Goal: Task Accomplishment & Management: Manage account settings

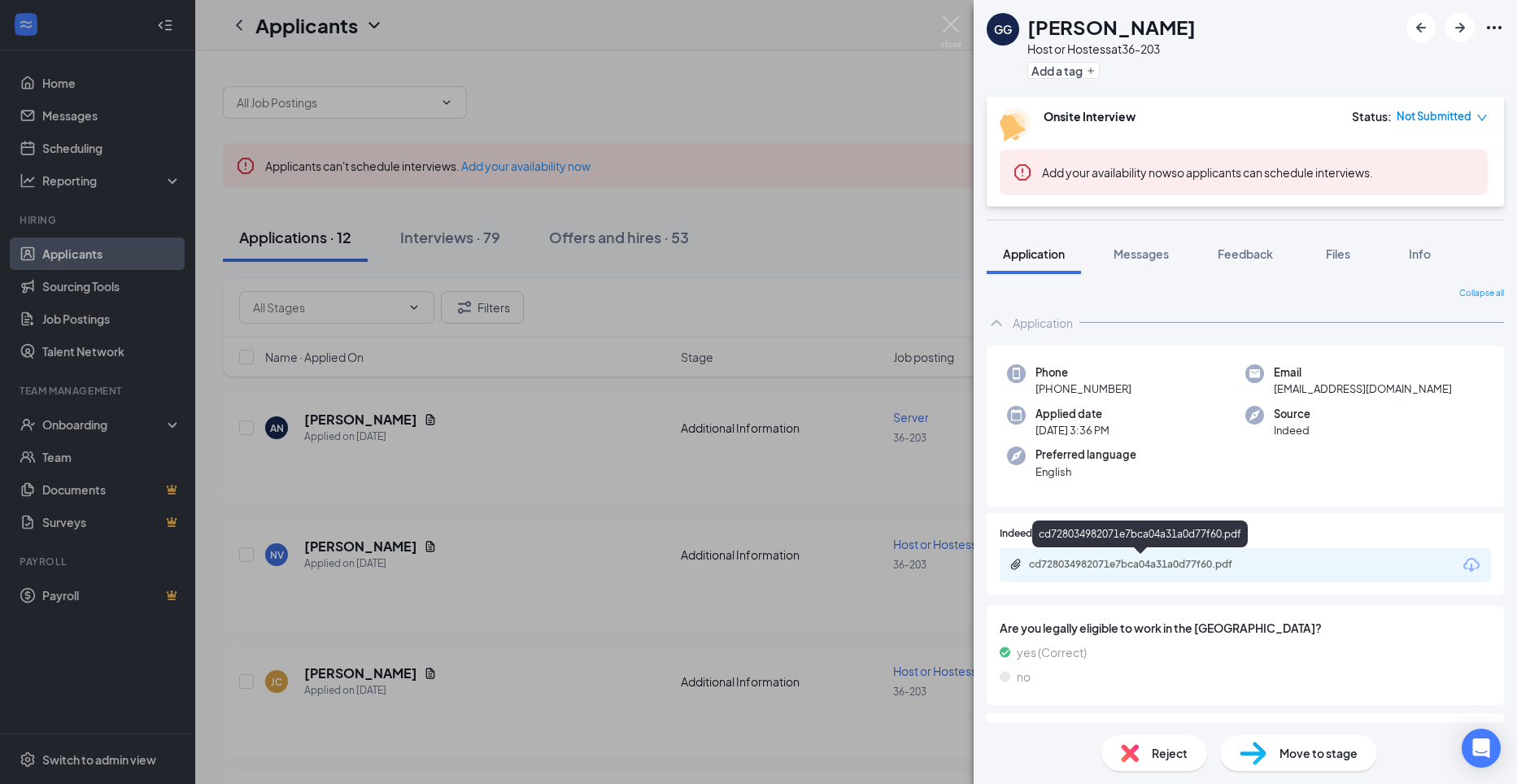
click at [1105, 559] on div "cd728034982071e7bca04a31a0d77f60.pdf" at bounding box center [1143, 564] width 228 height 13
click at [849, 274] on div "GG [PERSON_NAME] Host or Hostess at 36-203 Add a tag Onsite Interview Status : …" at bounding box center [758, 392] width 1517 height 784
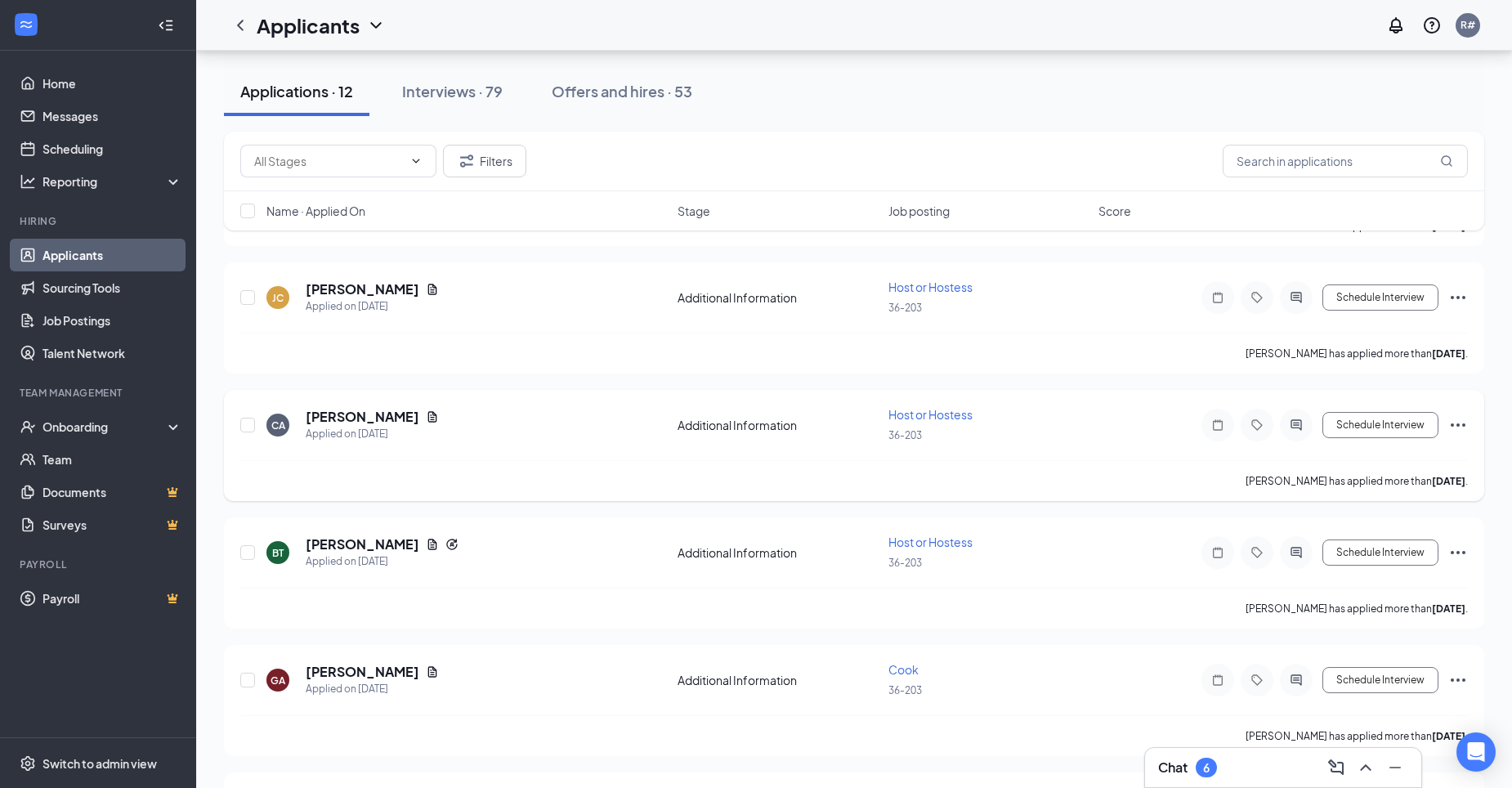
scroll to position [409, 0]
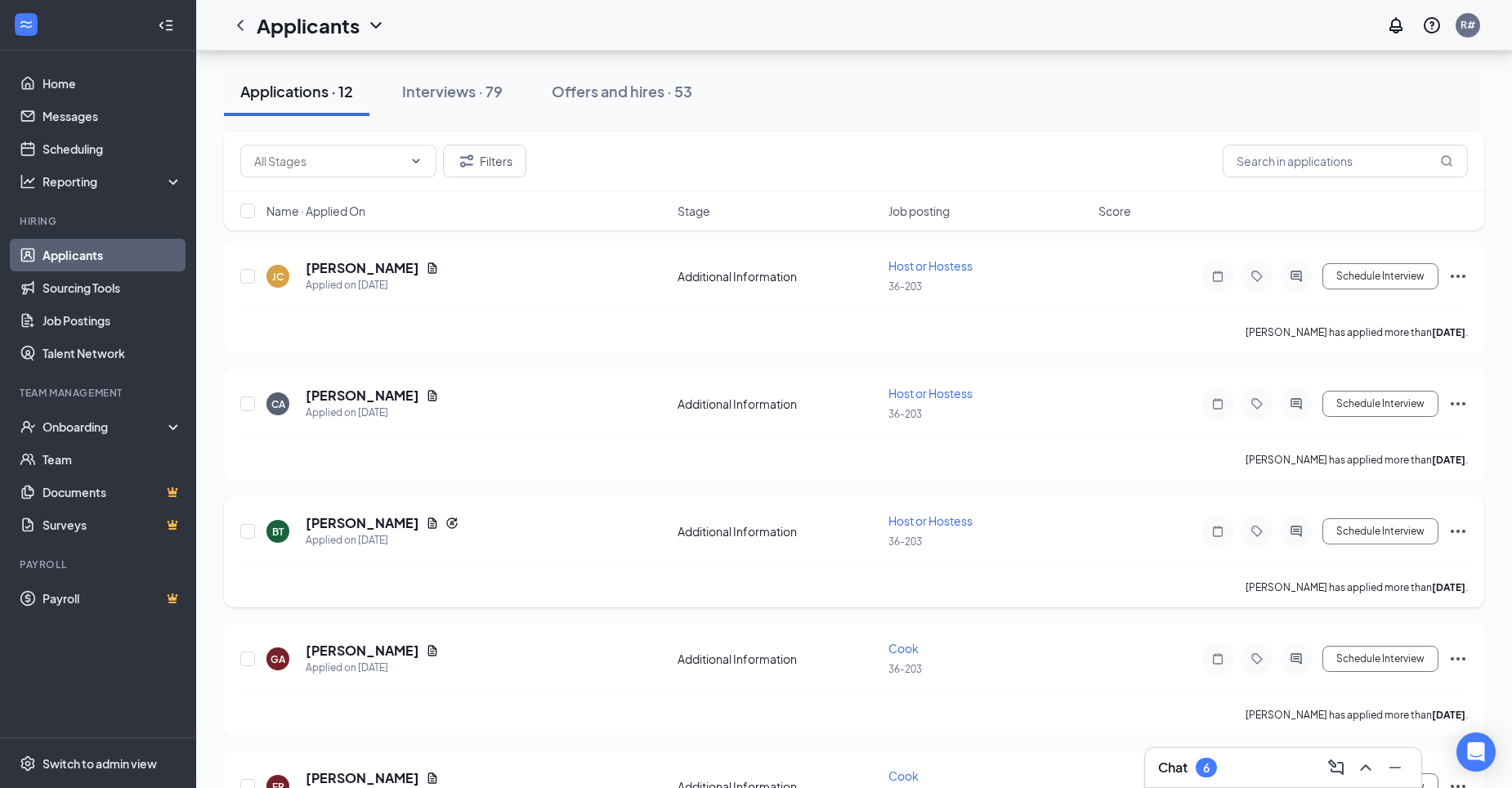
click at [934, 522] on span "Host or Hostess" at bounding box center [930, 521] width 84 height 15
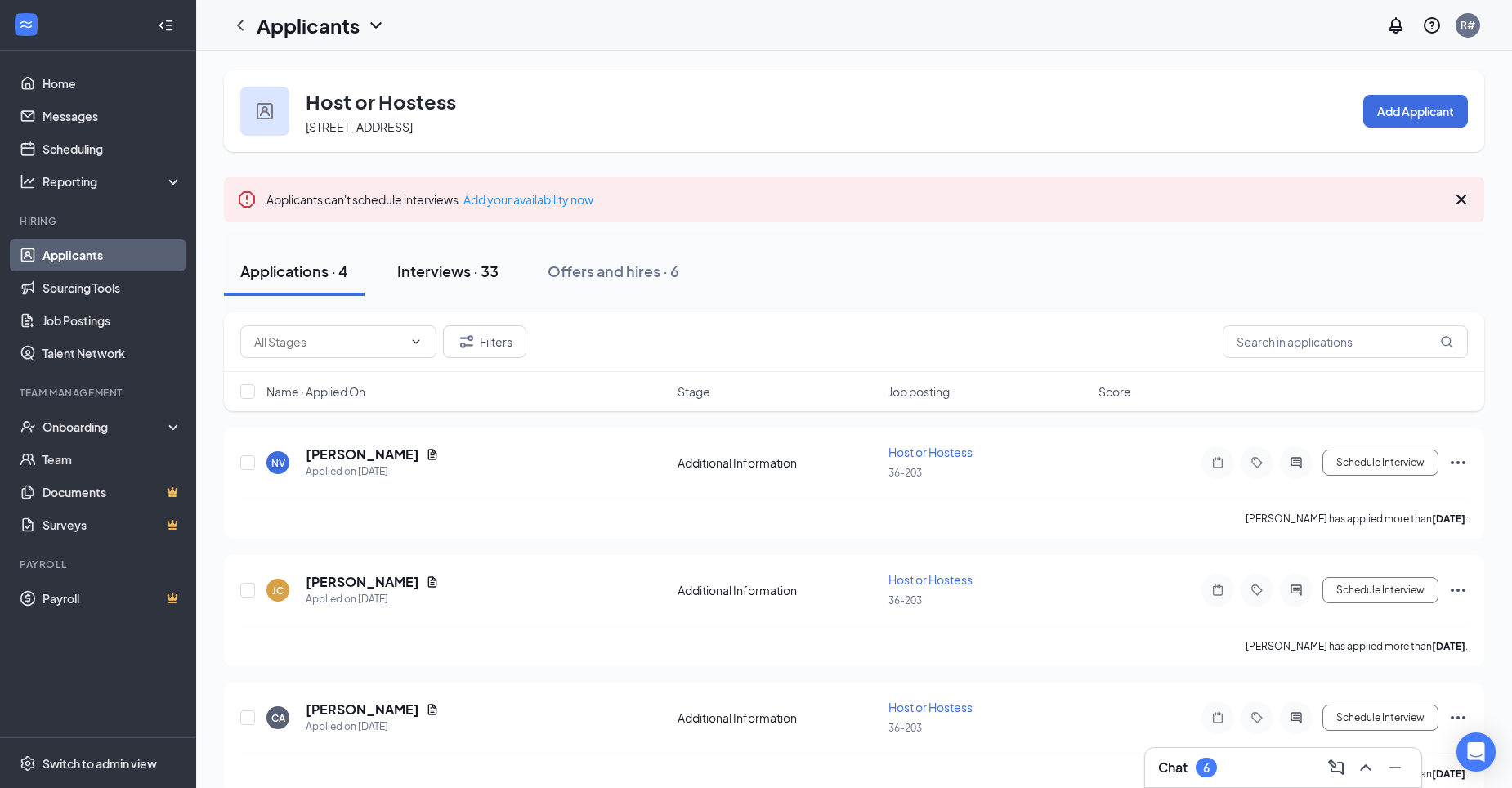
click at [481, 272] on div "Interviews · 33" at bounding box center [447, 270] width 101 height 21
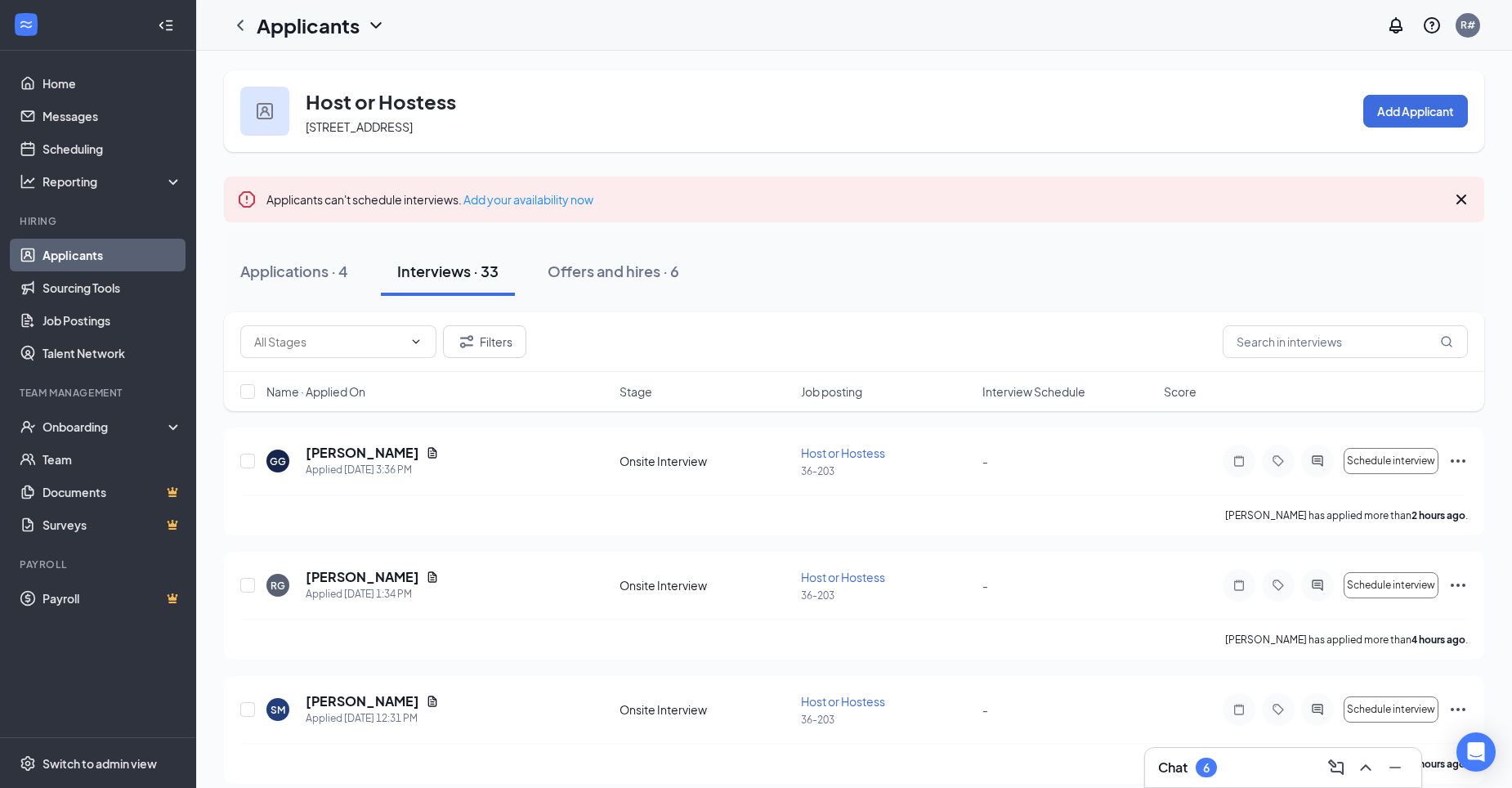
click at [68, 246] on link "Applicants" at bounding box center [112, 254] width 140 height 33
